Goal: Task Accomplishment & Management: Use online tool/utility

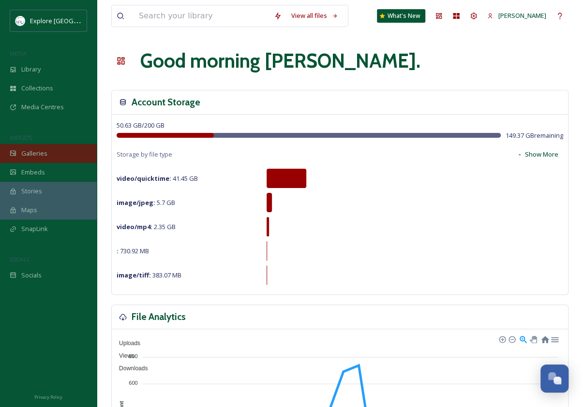
click at [41, 147] on div "Galleries" at bounding box center [48, 153] width 97 height 19
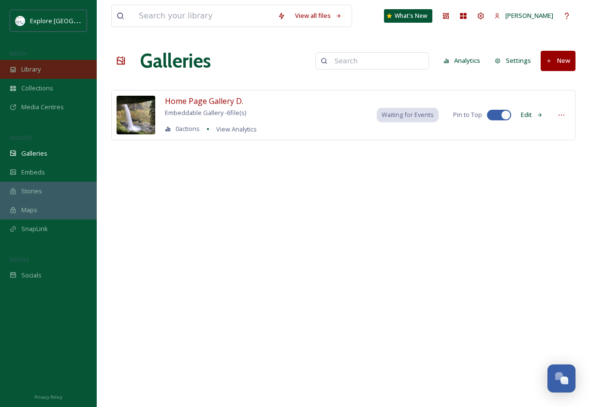
click at [42, 76] on div "Library" at bounding box center [48, 69] width 97 height 19
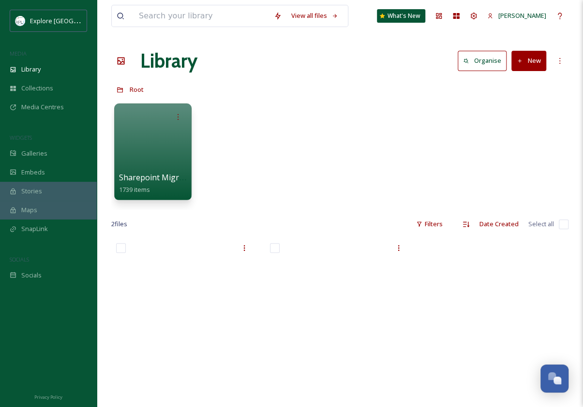
scroll to position [93, 0]
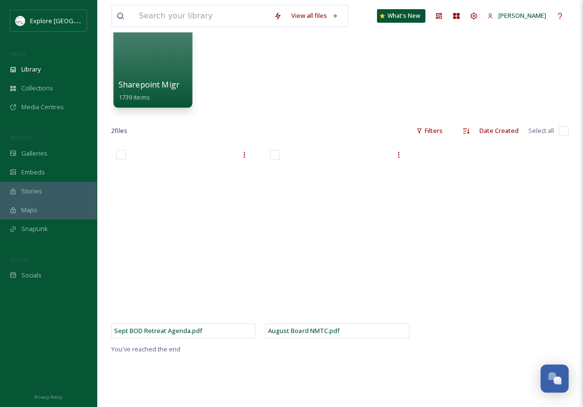
click at [154, 57] on div at bounding box center [152, 58] width 79 height 99
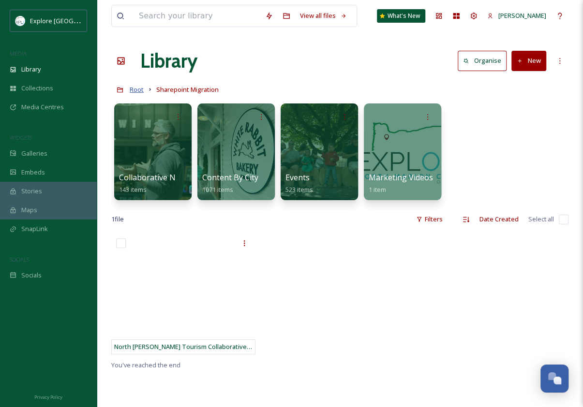
click at [135, 89] on span "Root" at bounding box center [137, 89] width 14 height 9
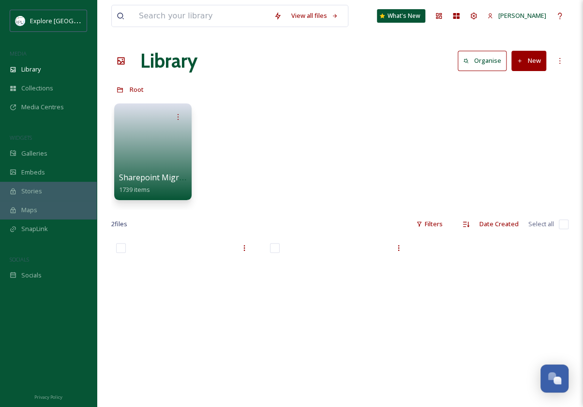
click at [526, 62] on button "New" at bounding box center [528, 61] width 35 height 20
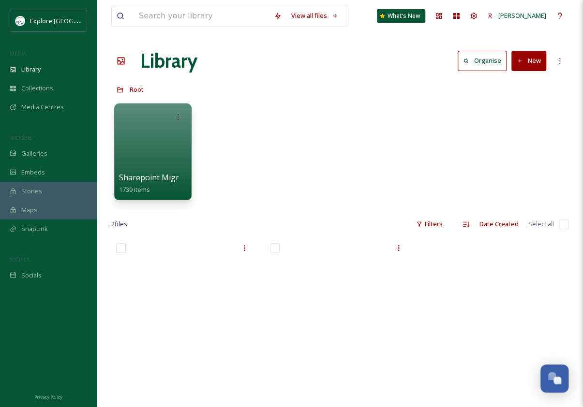
click at [343, 136] on div "Sharepoint Migration 1739 items" at bounding box center [339, 154] width 457 height 111
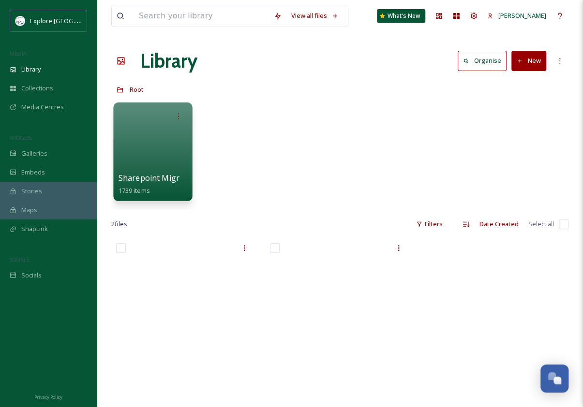
click at [159, 159] on div at bounding box center [152, 152] width 79 height 99
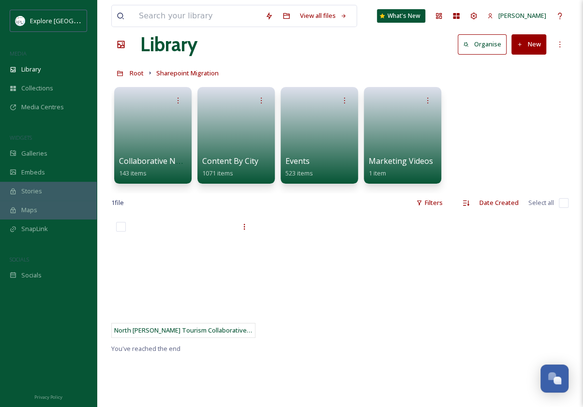
scroll to position [17, 0]
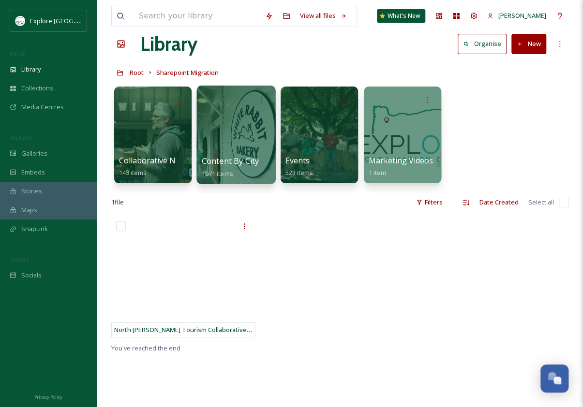
click at [235, 148] on div at bounding box center [235, 135] width 79 height 99
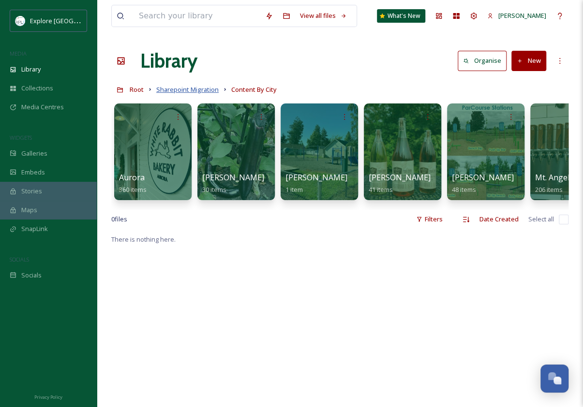
click at [169, 88] on span "Sharepoint Migration" at bounding box center [187, 89] width 62 height 9
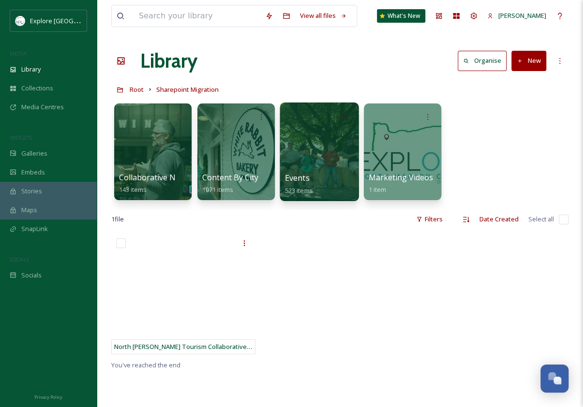
click at [311, 178] on div "Events 523 items" at bounding box center [319, 184] width 69 height 24
click at [334, 136] on div at bounding box center [319, 152] width 79 height 99
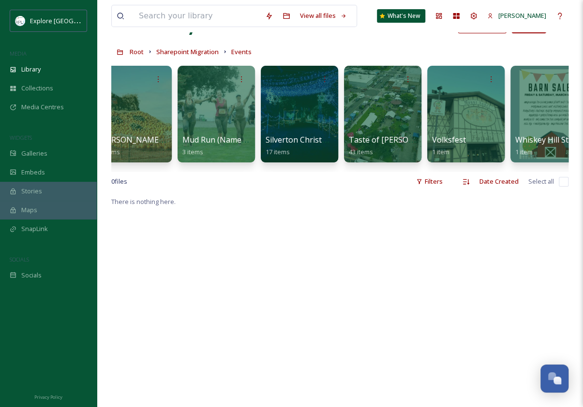
scroll to position [0, 524]
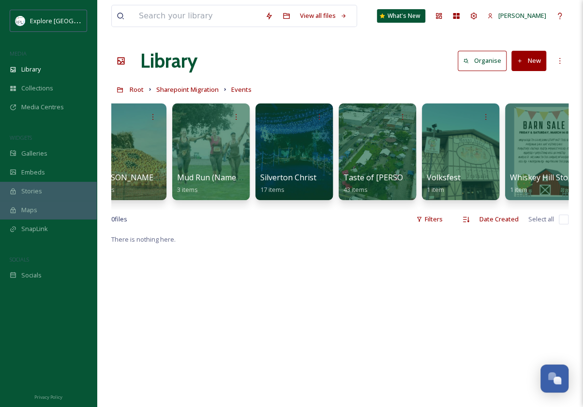
click at [537, 64] on button "New" at bounding box center [528, 61] width 35 height 20
click at [522, 120] on span "Folder" at bounding box center [517, 121] width 18 height 9
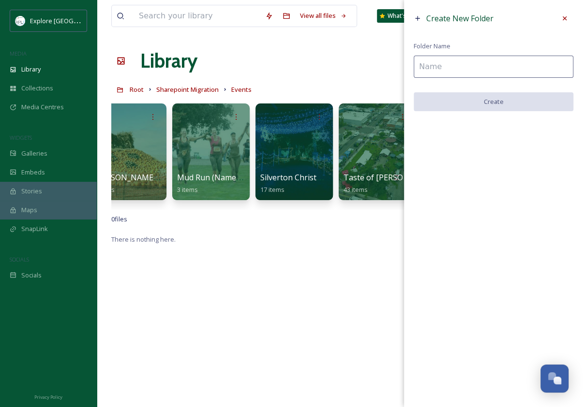
click at [534, 63] on input at bounding box center [494, 67] width 160 height 22
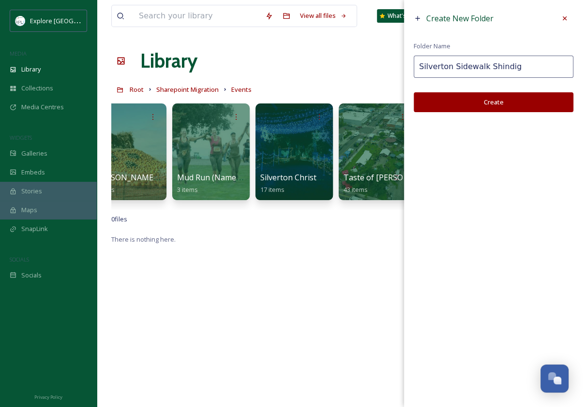
type input "Silverton Sidewalk Shindig"
click at [515, 102] on button "Create" at bounding box center [494, 102] width 160 height 20
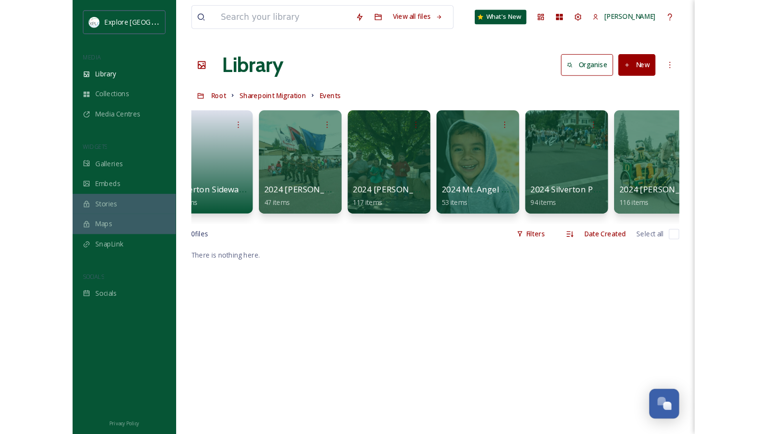
scroll to position [0, 0]
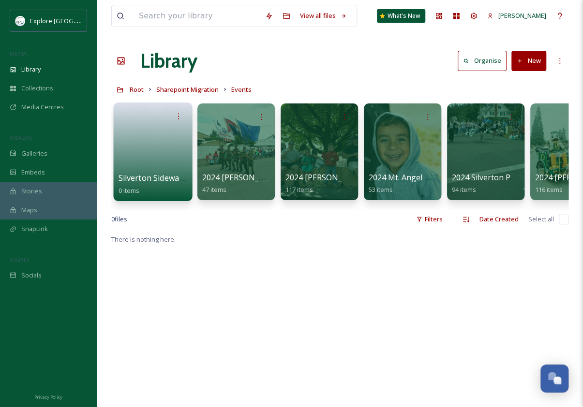
click at [165, 149] on link at bounding box center [153, 148] width 69 height 47
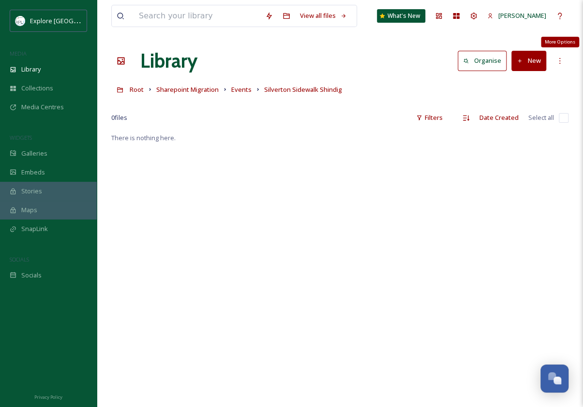
click at [557, 59] on icon at bounding box center [560, 61] width 8 height 8
click at [510, 223] on div "There is nothing here." at bounding box center [339, 335] width 457 height 407
click at [527, 59] on button "New" at bounding box center [528, 61] width 35 height 20
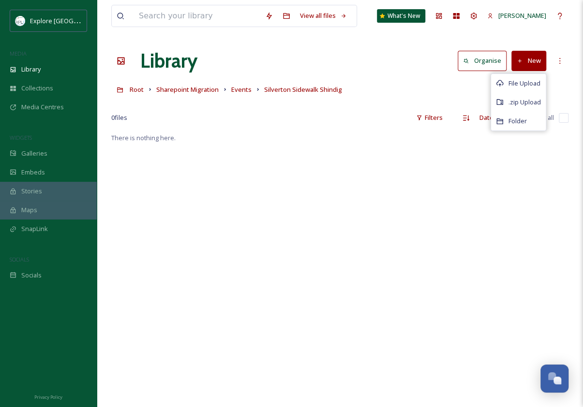
click at [445, 81] on div "Root Sharepoint Migration Events Silverton Sidewalk Shindig" at bounding box center [339, 89] width 457 height 18
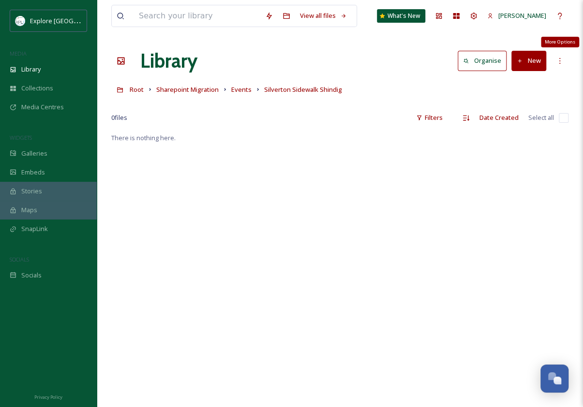
click at [557, 60] on icon at bounding box center [560, 61] width 8 height 8
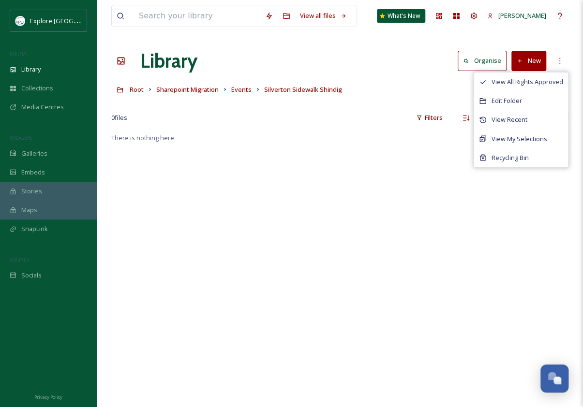
click at [512, 215] on div "There is nothing here." at bounding box center [339, 335] width 457 height 407
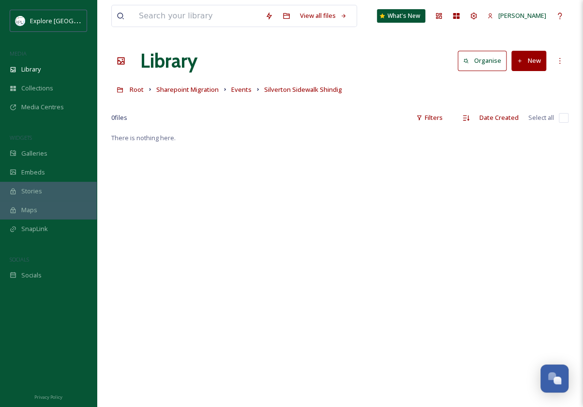
click at [528, 59] on button "New" at bounding box center [528, 61] width 35 height 20
click at [426, 202] on div "There is nothing here." at bounding box center [339, 335] width 457 height 407
click at [557, 12] on icon at bounding box center [560, 16] width 8 height 8
